Goal: Transaction & Acquisition: Book appointment/travel/reservation

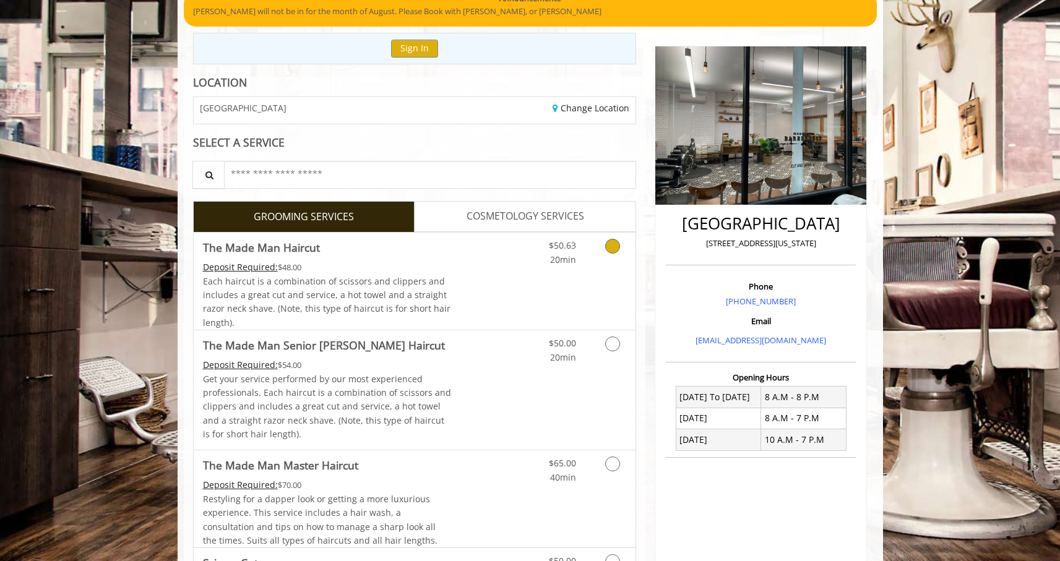
scroll to position [118, 0]
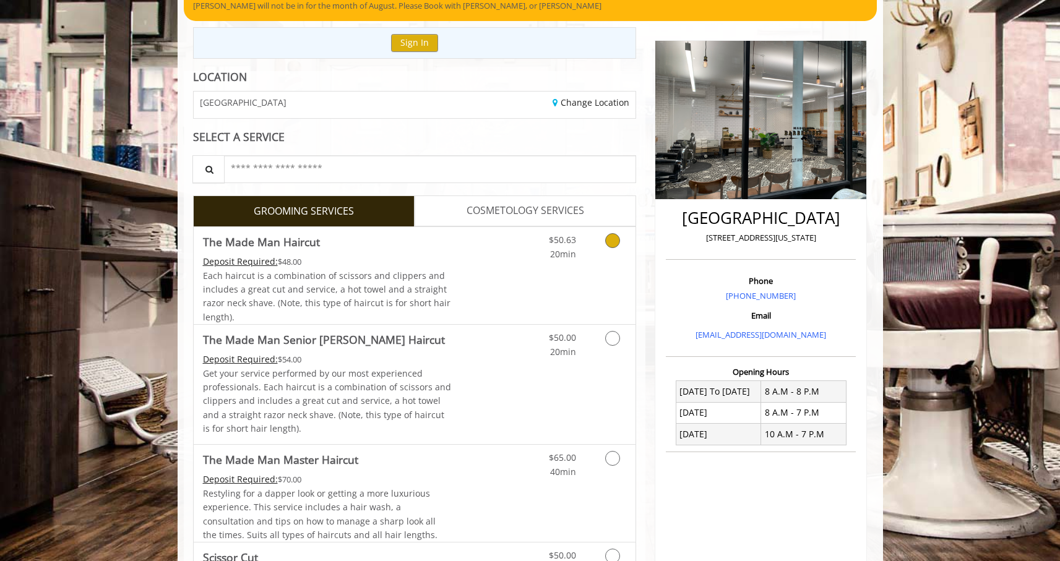
click at [612, 244] on icon "Grooming services" at bounding box center [612, 240] width 15 height 15
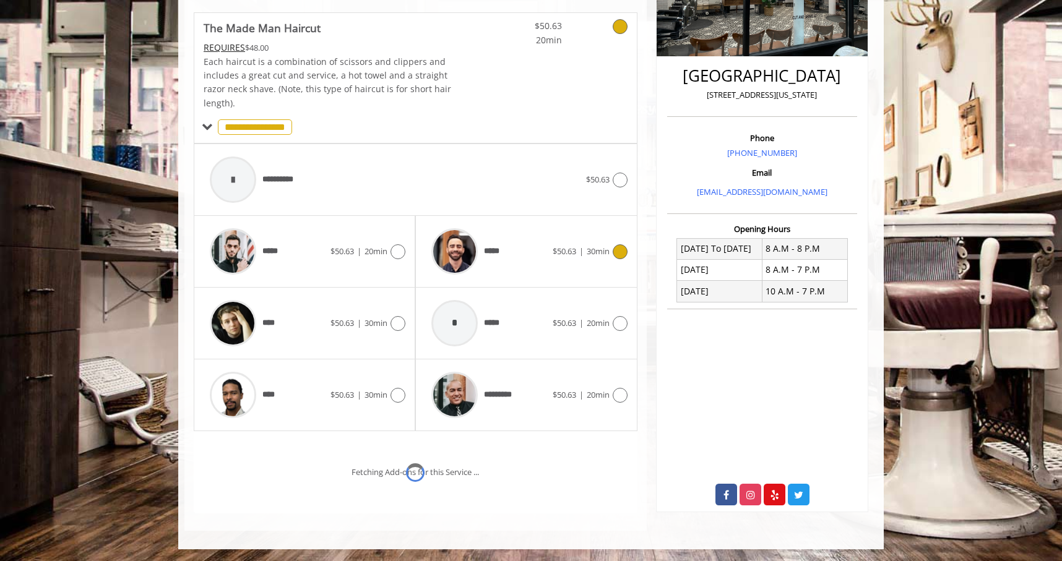
scroll to position [313, 0]
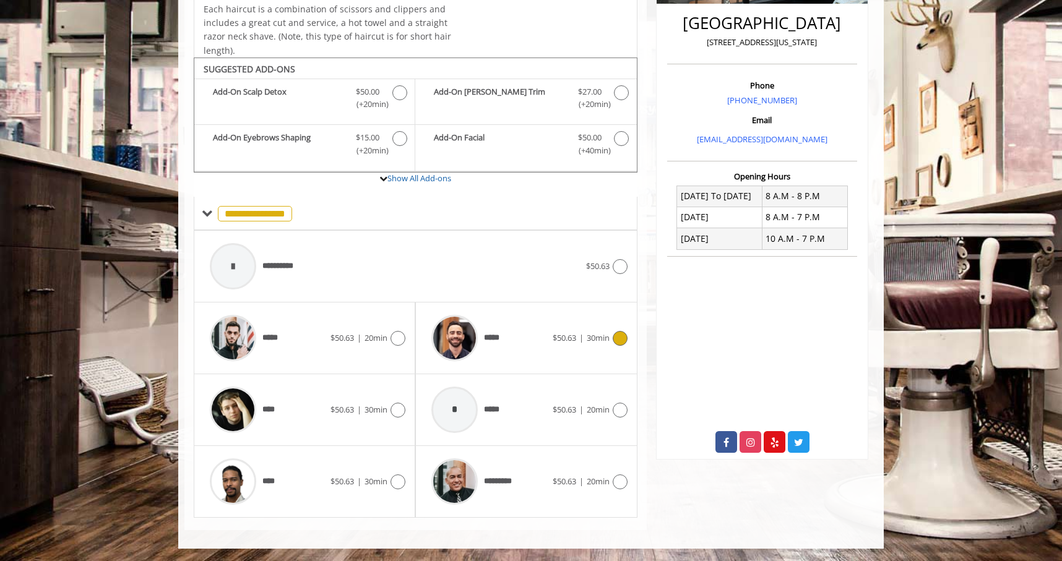
click at [621, 340] on icon at bounding box center [620, 338] width 15 height 15
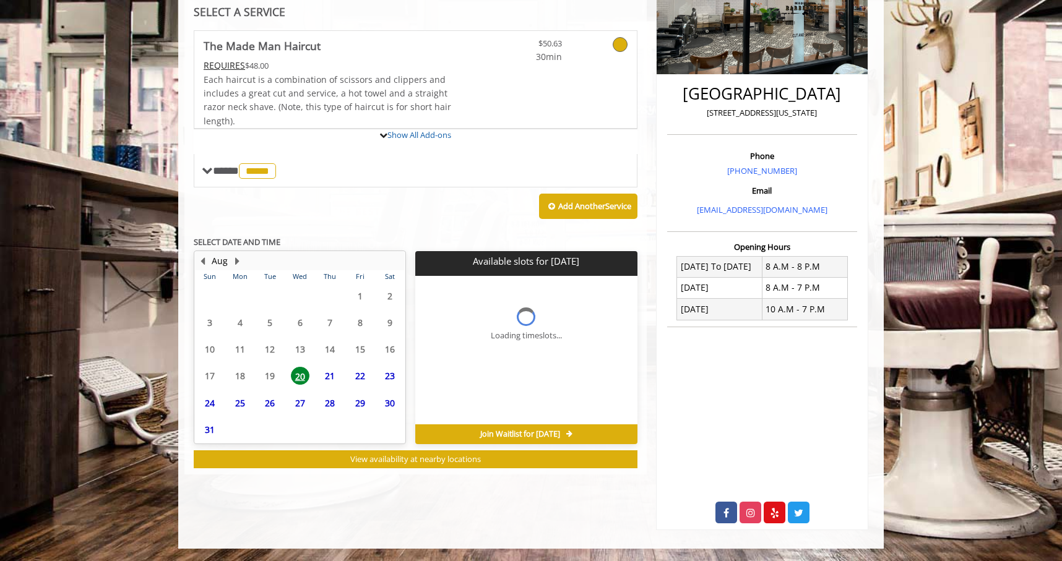
scroll to position [243, 0]
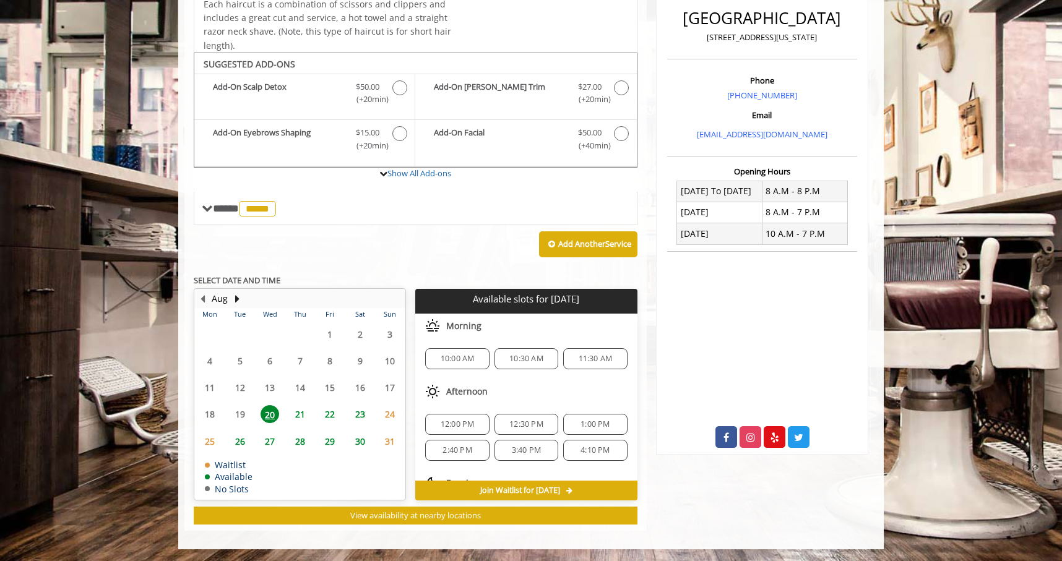
click at [299, 410] on span "21" at bounding box center [300, 414] width 19 height 18
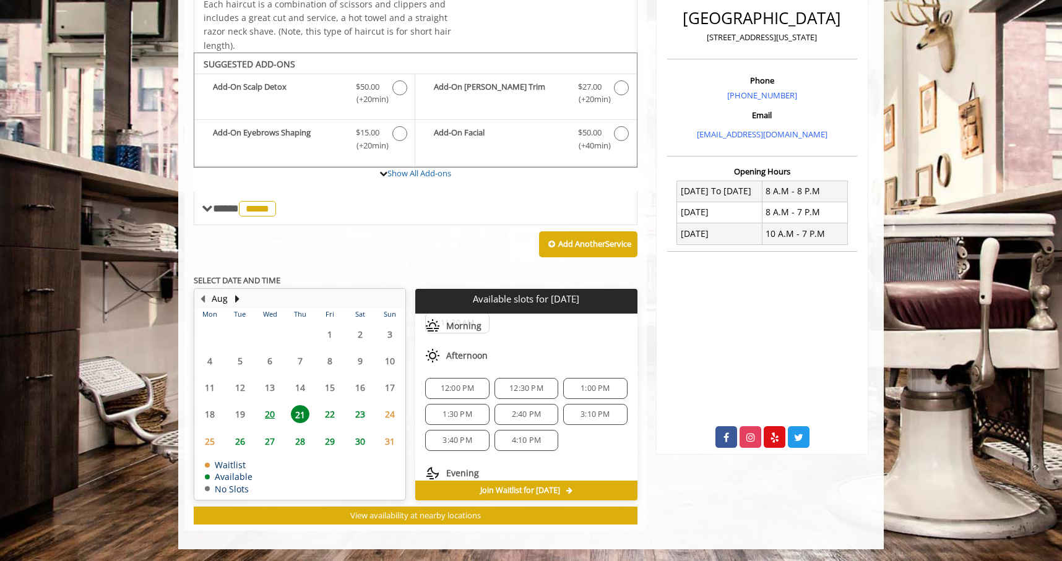
scroll to position [160, 0]
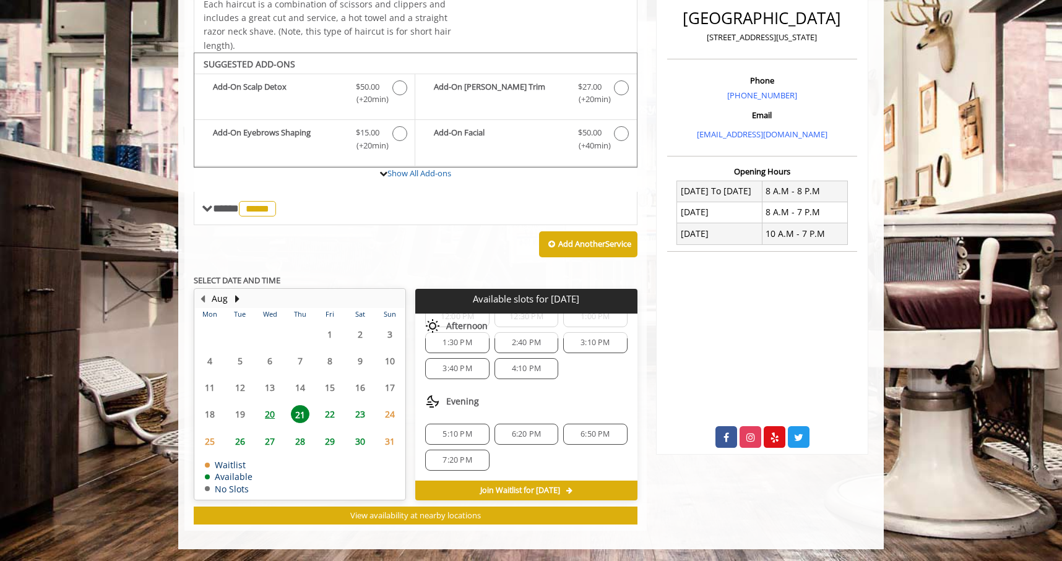
click at [512, 433] on span "6:20 PM" at bounding box center [526, 434] width 29 height 10
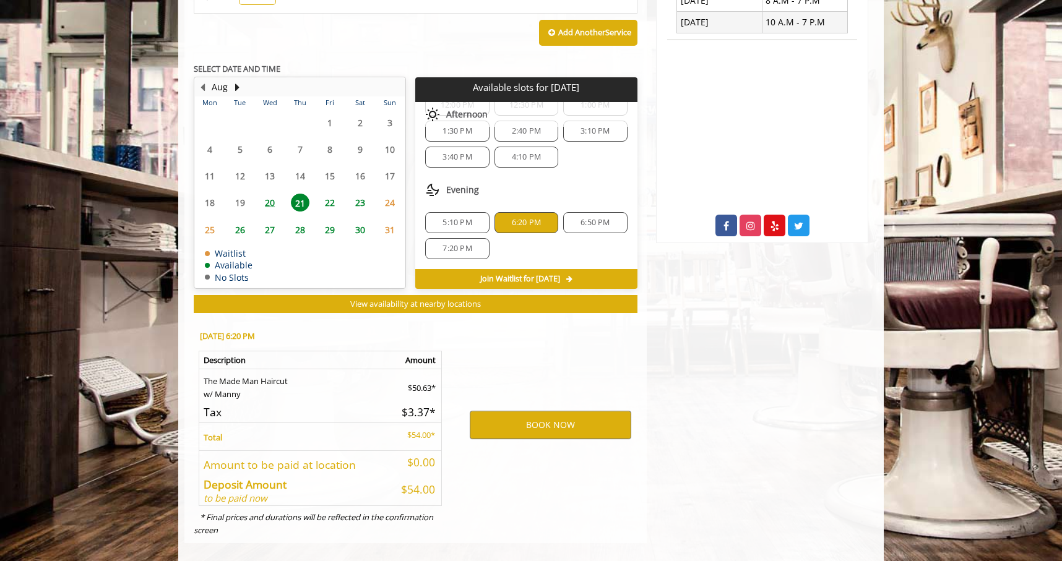
scroll to position [542, 0]
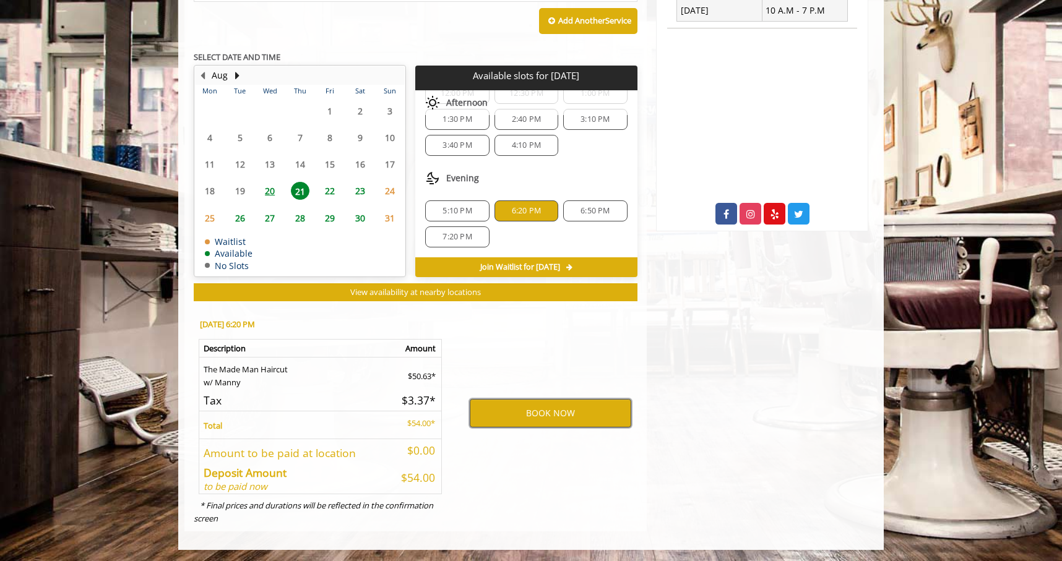
click at [514, 414] on button "BOOK NOW" at bounding box center [551, 413] width 162 height 28
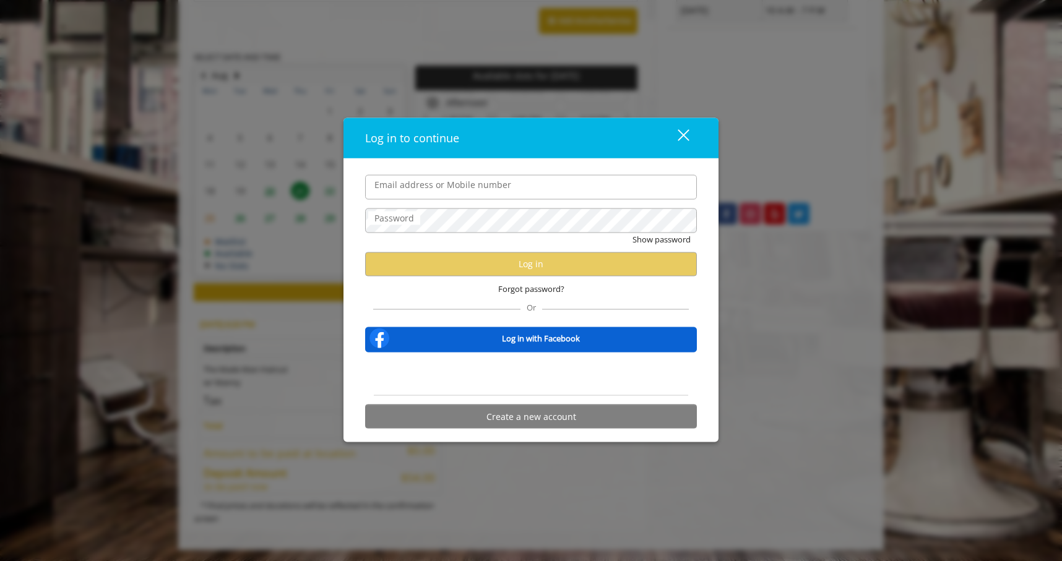
click at [440, 192] on input "Email address or Mobile number" at bounding box center [531, 187] width 332 height 25
type input "**********"
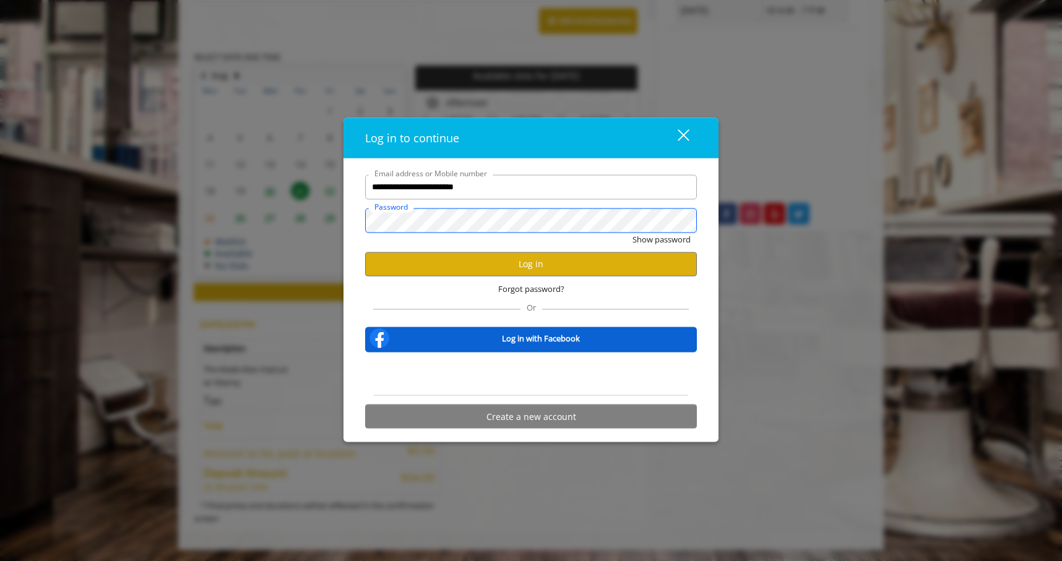
click at [632, 233] on button "Show password" at bounding box center [661, 239] width 58 height 13
click at [644, 238] on button "Hide password" at bounding box center [663, 239] width 55 height 13
click at [468, 265] on button "Log in" at bounding box center [531, 264] width 332 height 24
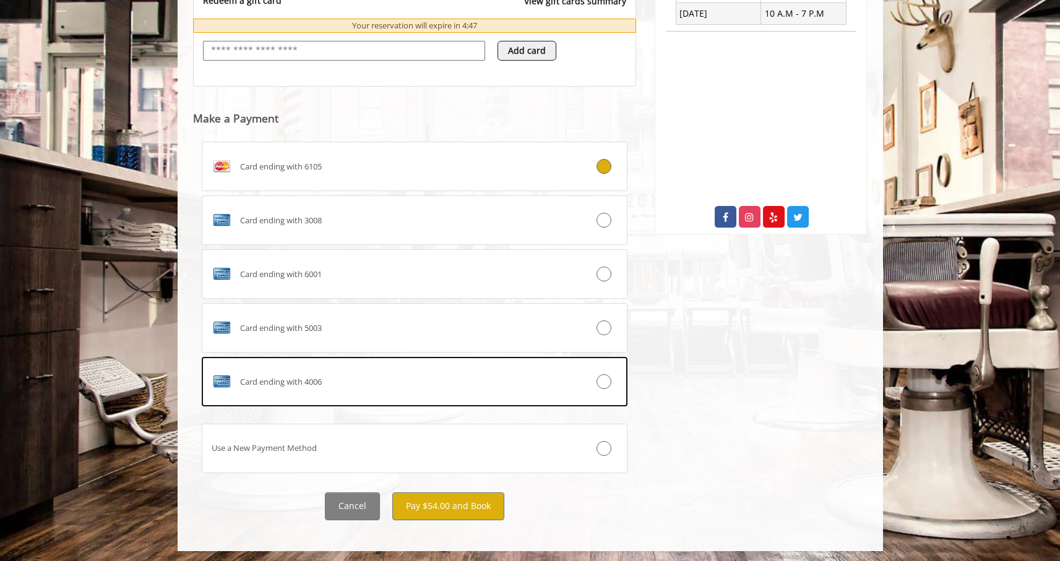
scroll to position [541, 0]
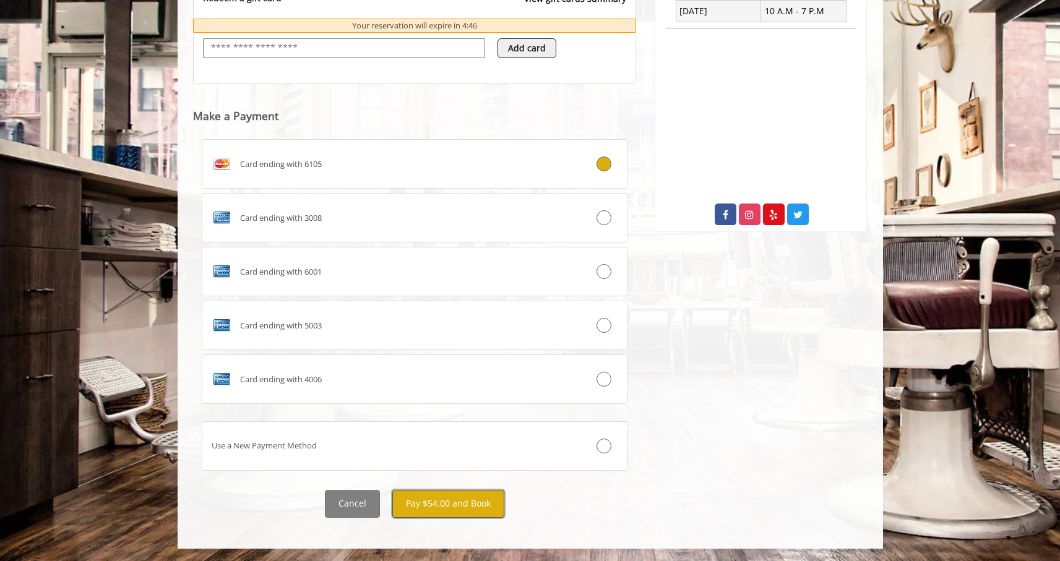
click at [444, 503] on button "Pay $54.00 and Book" at bounding box center [448, 504] width 112 height 28
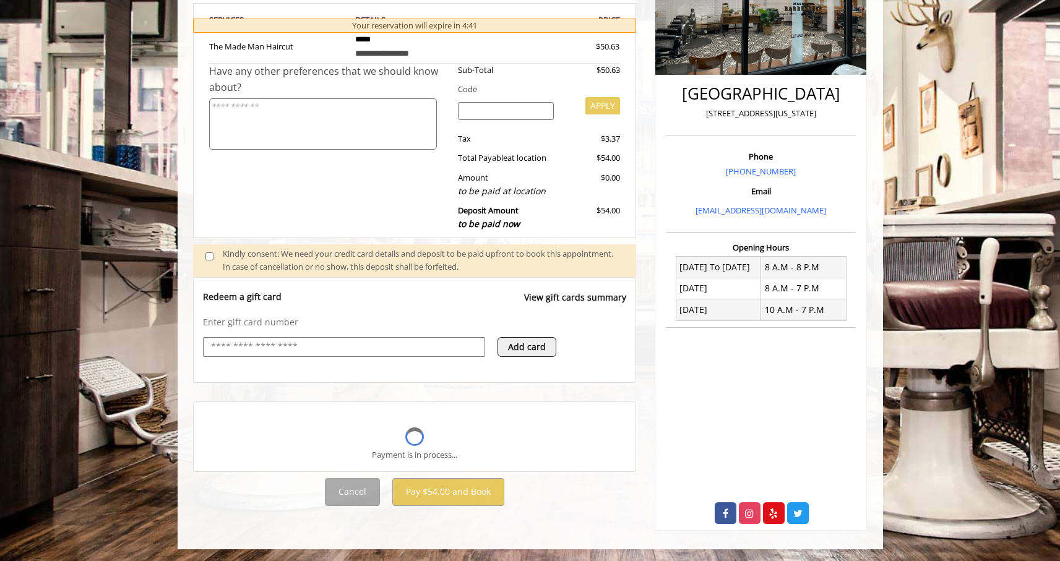
scroll to position [441, 0]
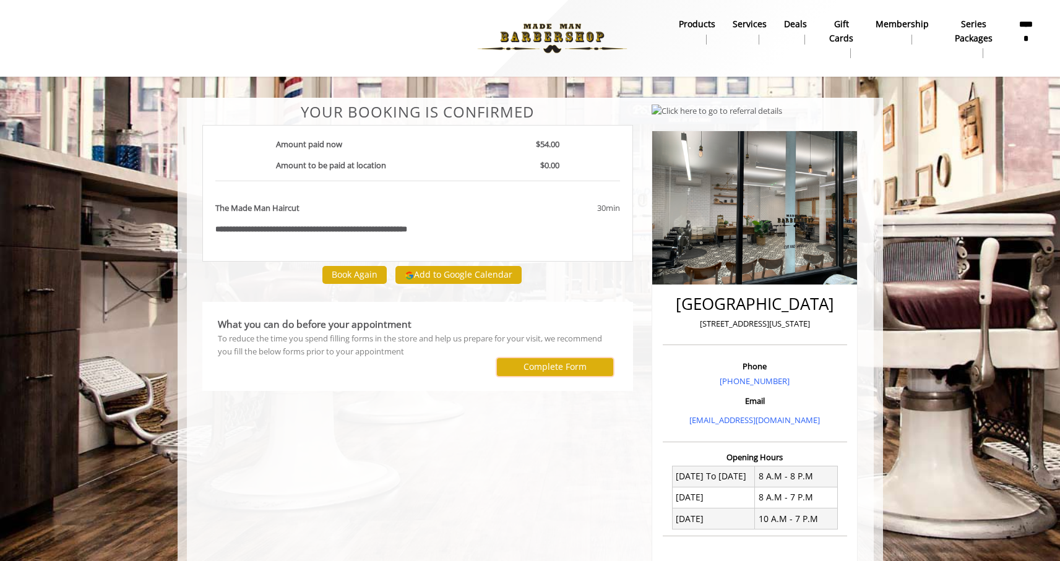
click at [530, 371] on label "Complete Form" at bounding box center [555, 367] width 63 height 10
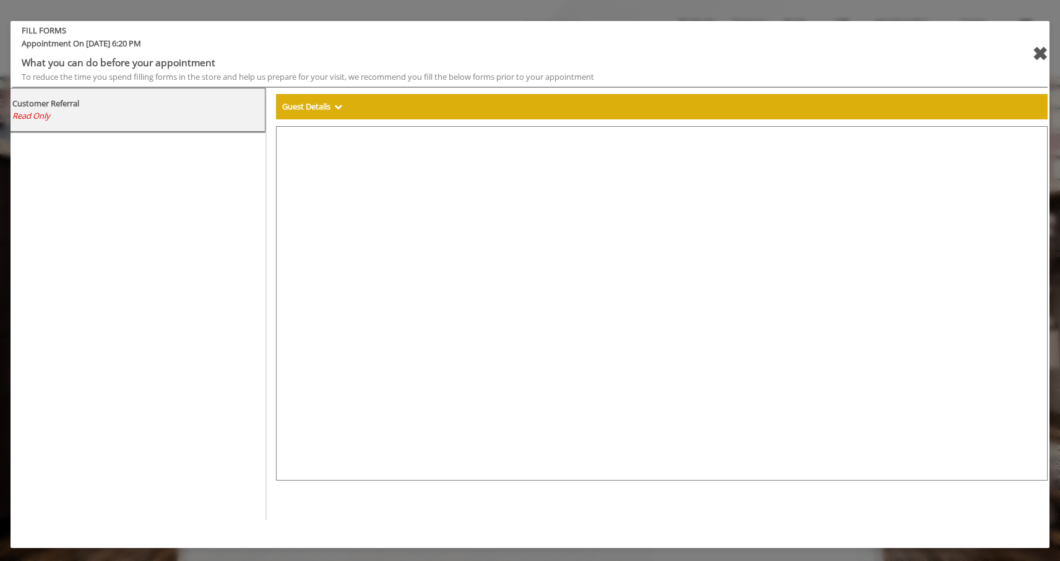
select select "***"
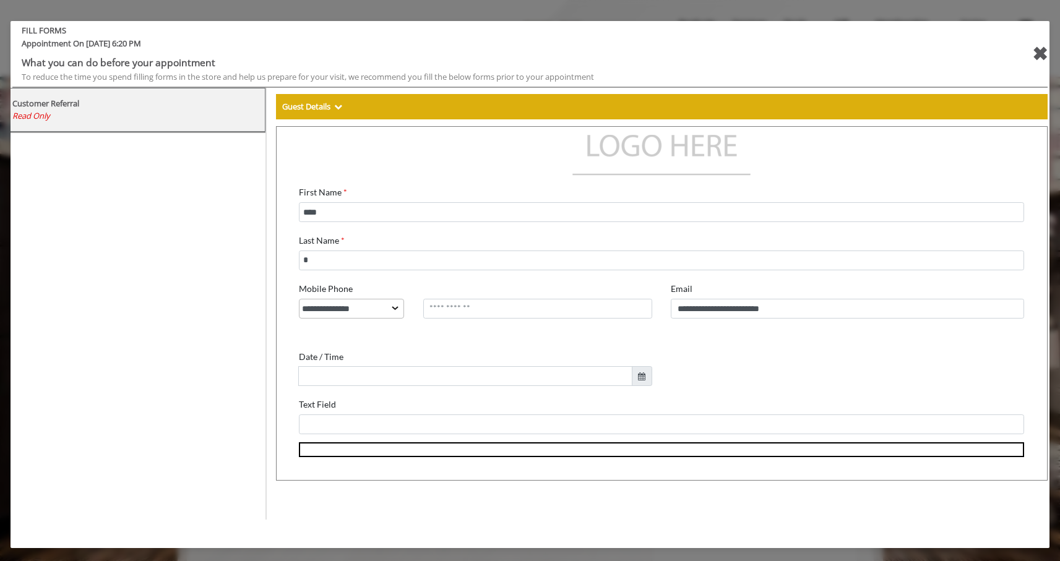
scroll to position [61, 0]
